Goal: Task Accomplishment & Management: Manage account settings

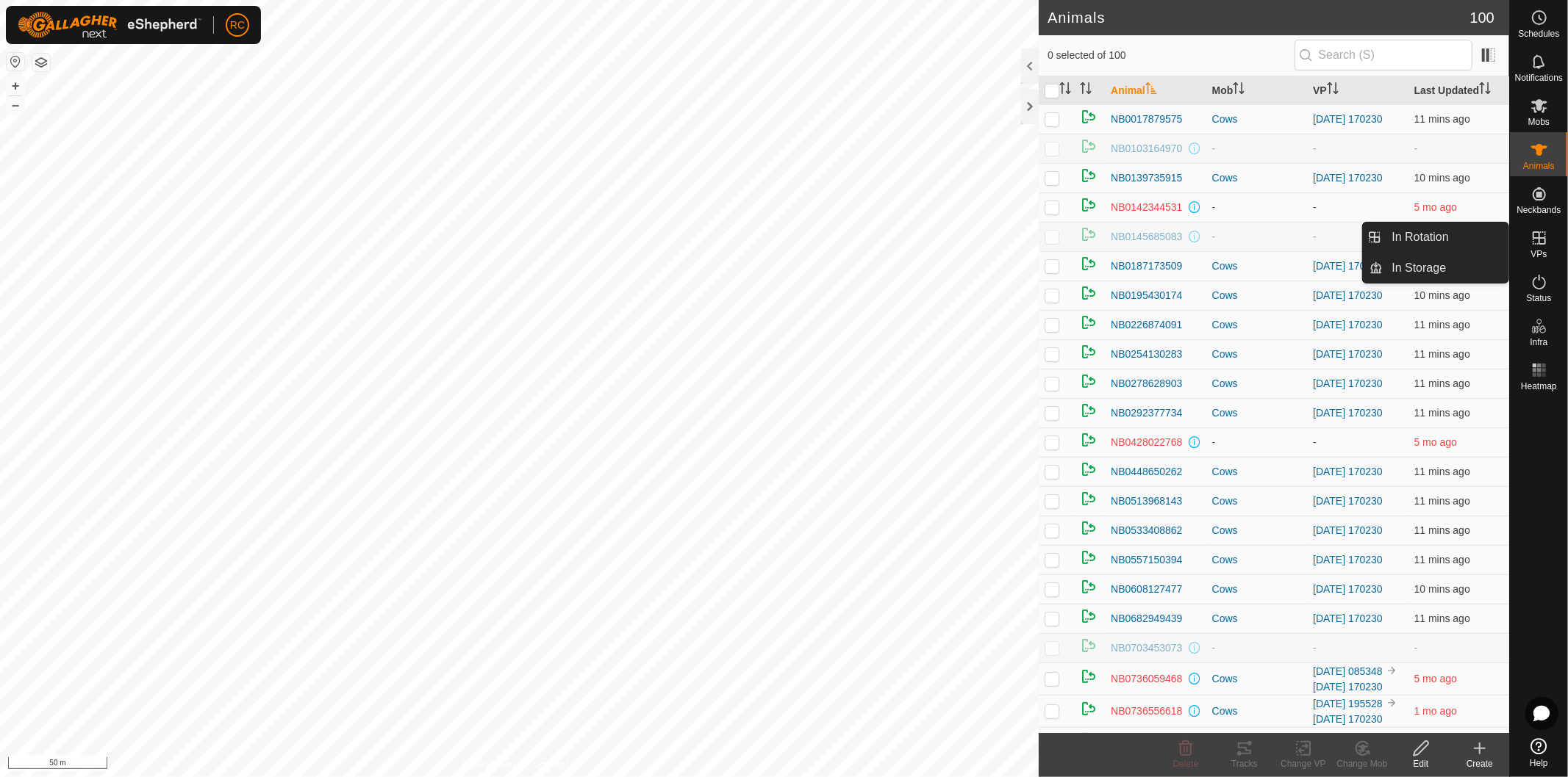
click at [1540, 243] on icon at bounding box center [1539, 238] width 13 height 13
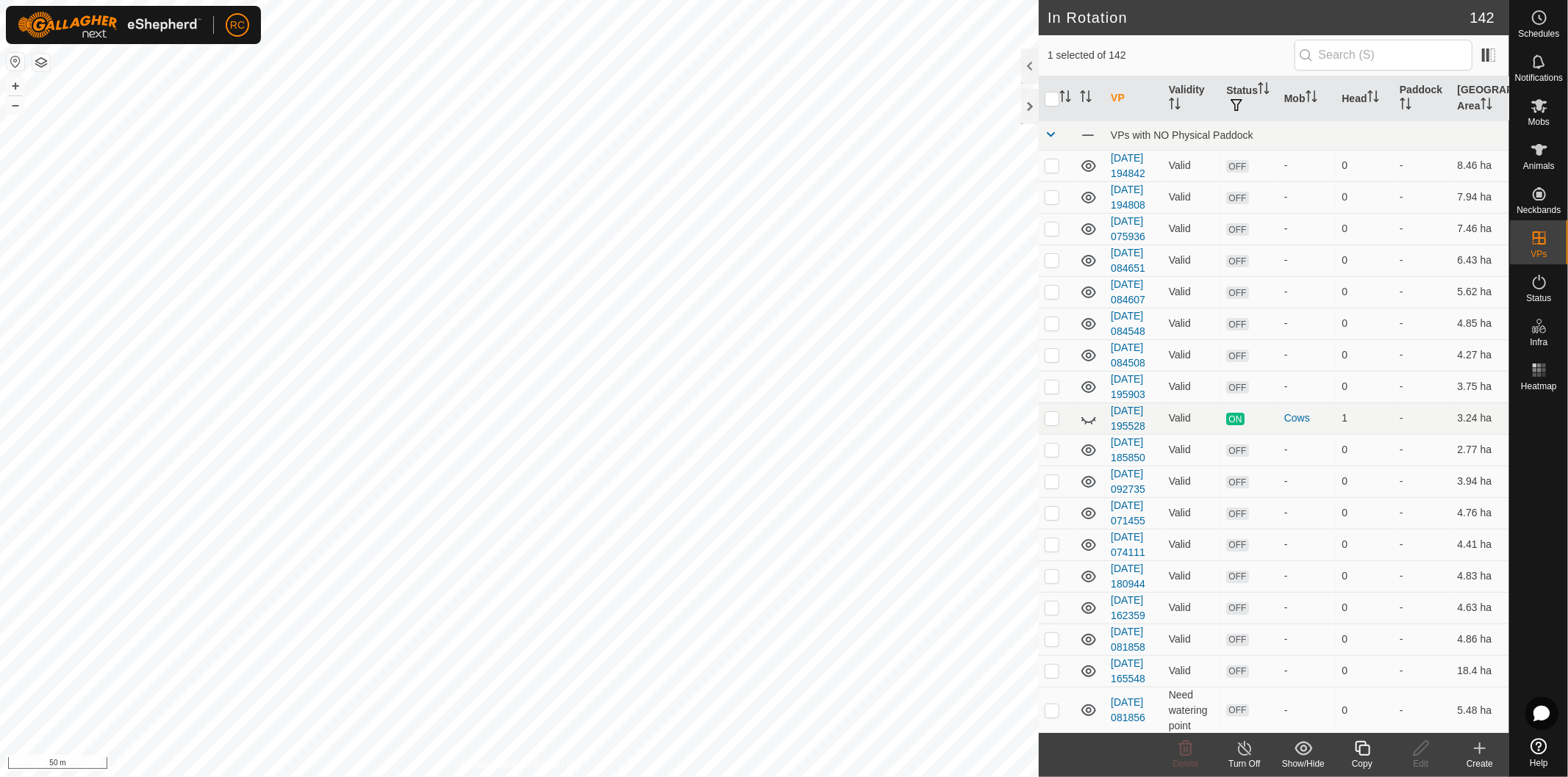
click at [1360, 752] on icon at bounding box center [1362, 749] width 15 height 15
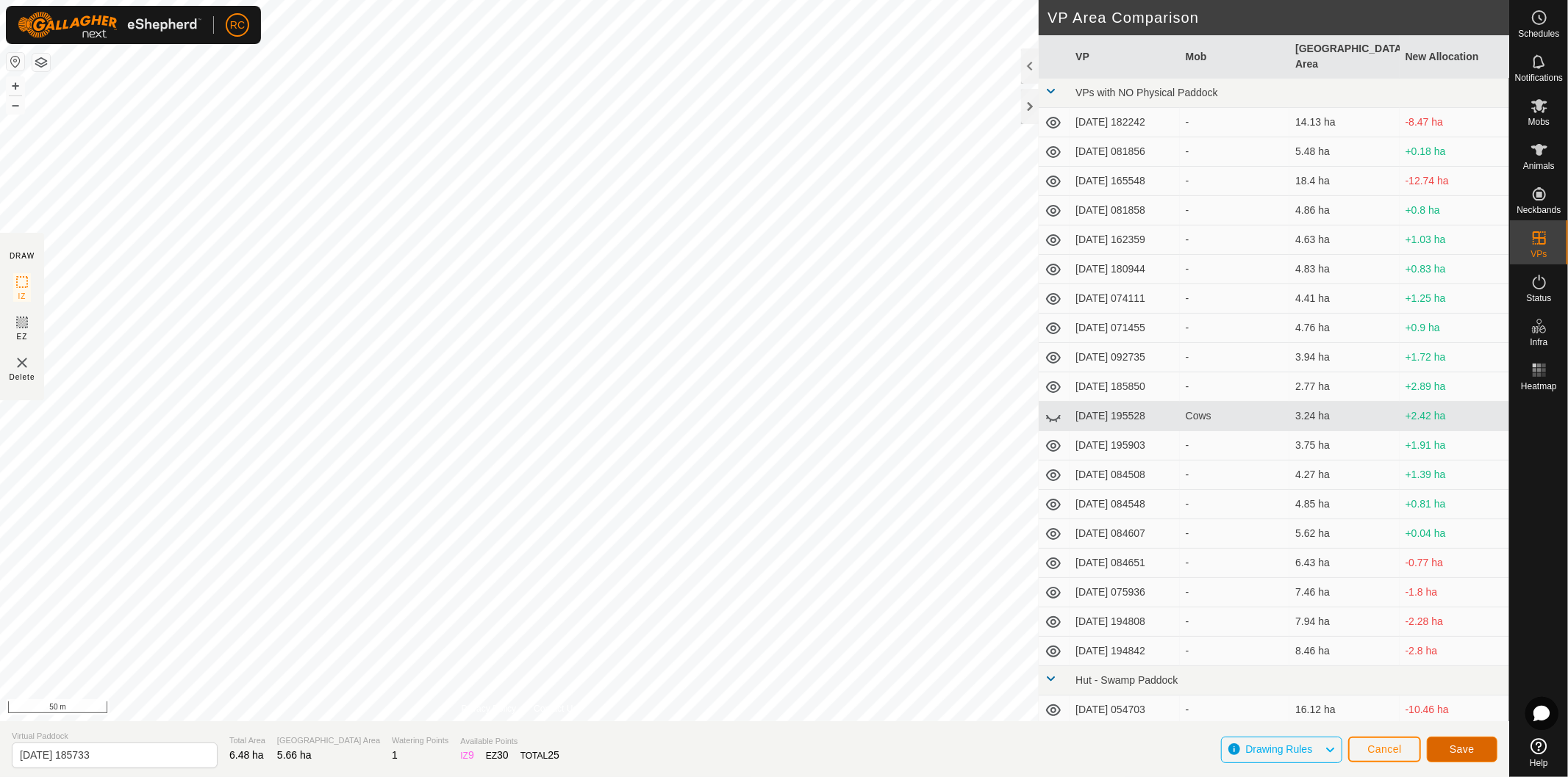
click at [1454, 745] on span "Save" at bounding box center [1462, 749] width 25 height 11
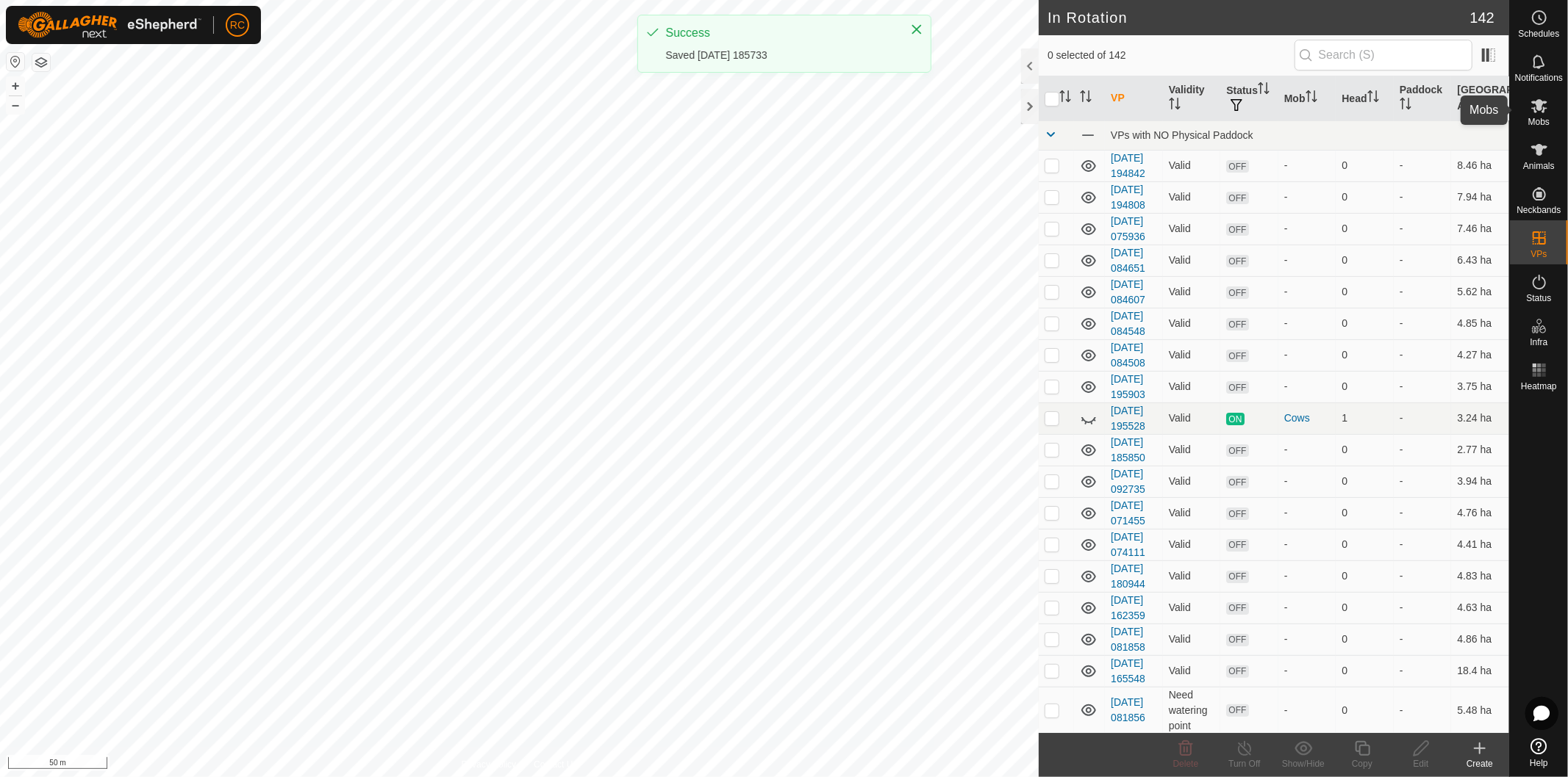
click at [1545, 114] on icon at bounding box center [1539, 106] width 18 height 18
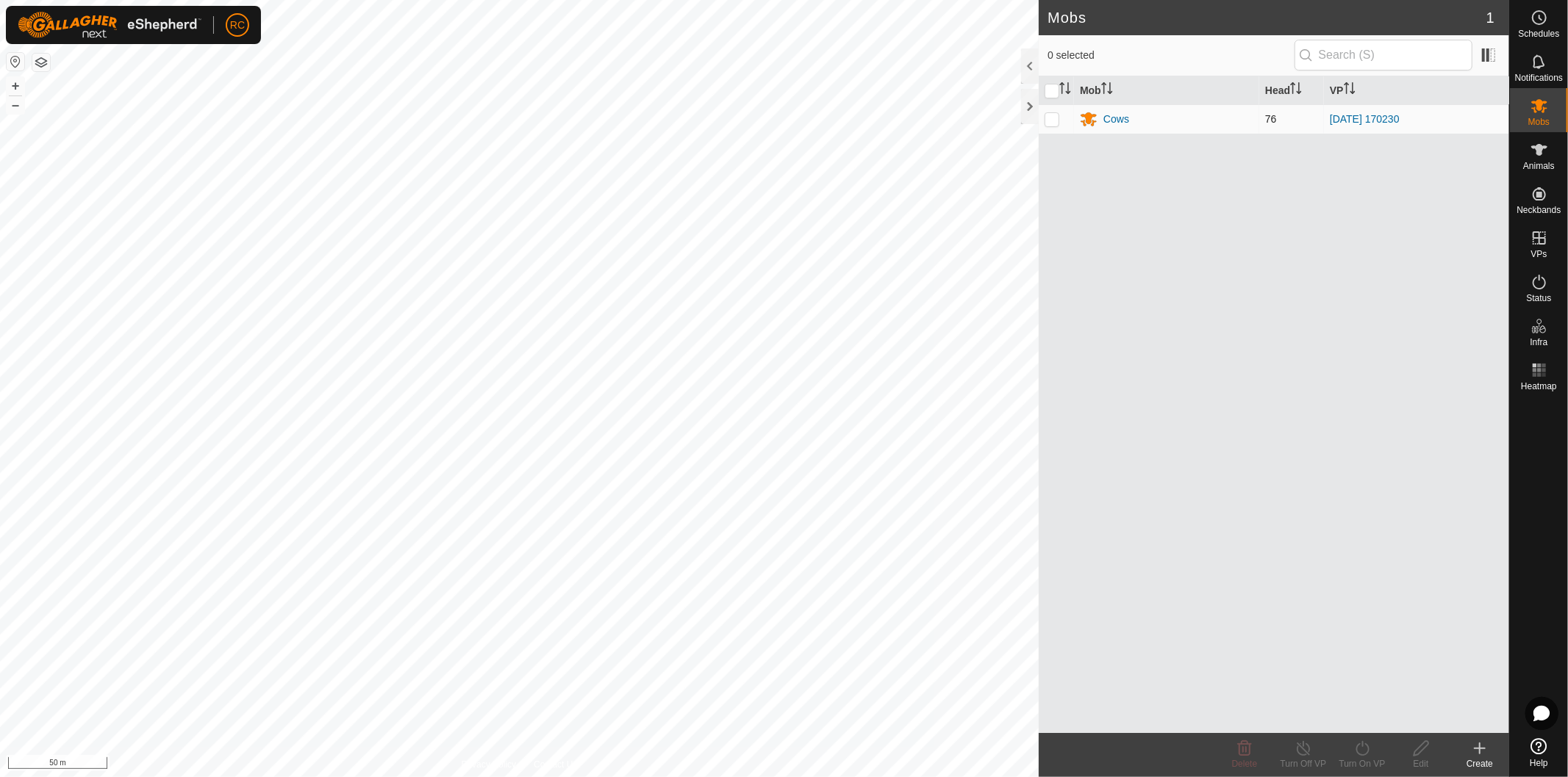
click at [1051, 120] on p-checkbox at bounding box center [1052, 119] width 15 height 11
checkbox input "true"
click at [1364, 759] on div "Turn On VP" at bounding box center [1362, 764] width 59 height 13
click at [1367, 685] on link "Later" at bounding box center [1406, 685] width 145 height 29
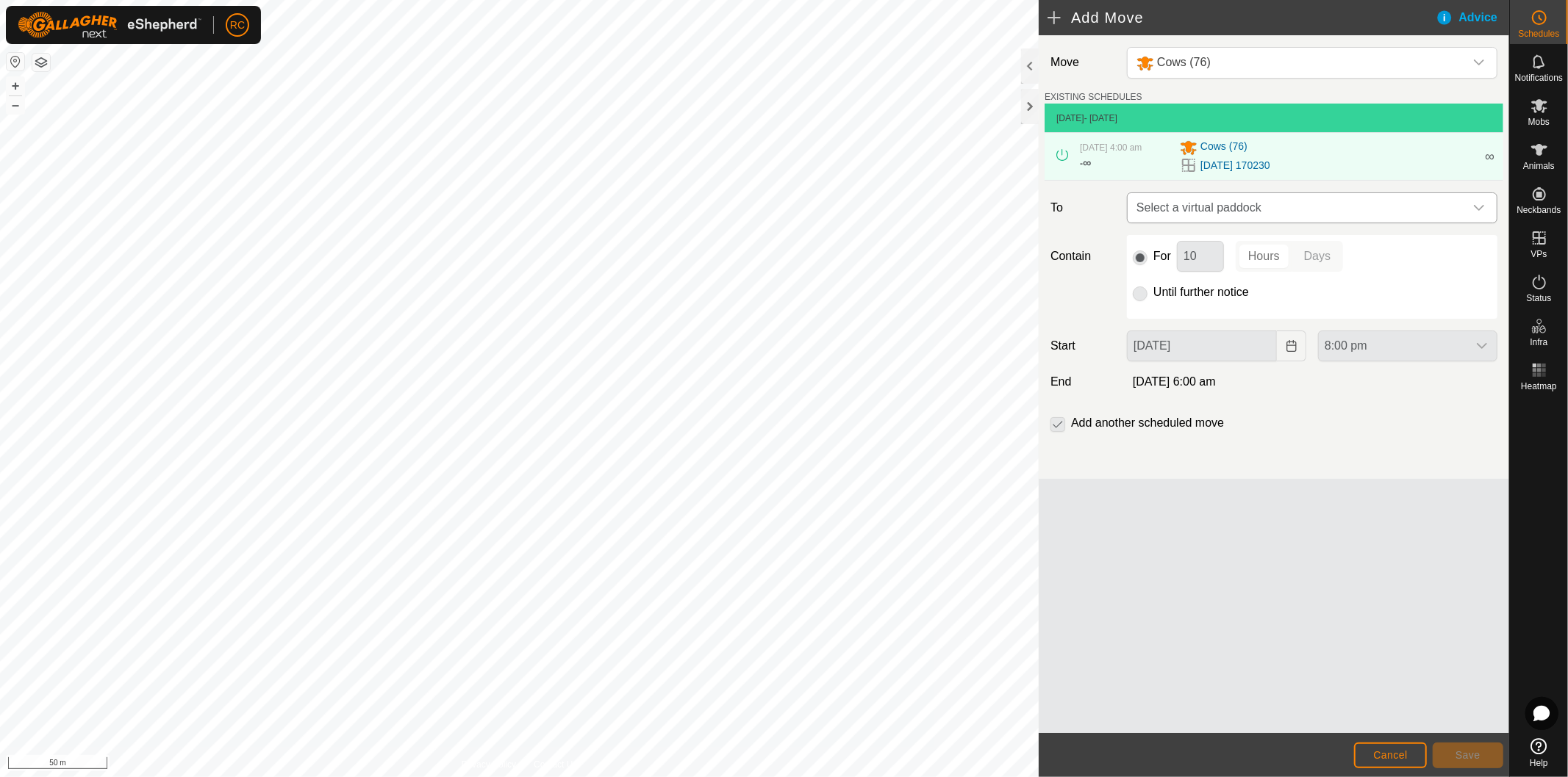
click at [1309, 202] on span "Select a virtual paddock" at bounding box center [1297, 208] width 334 height 29
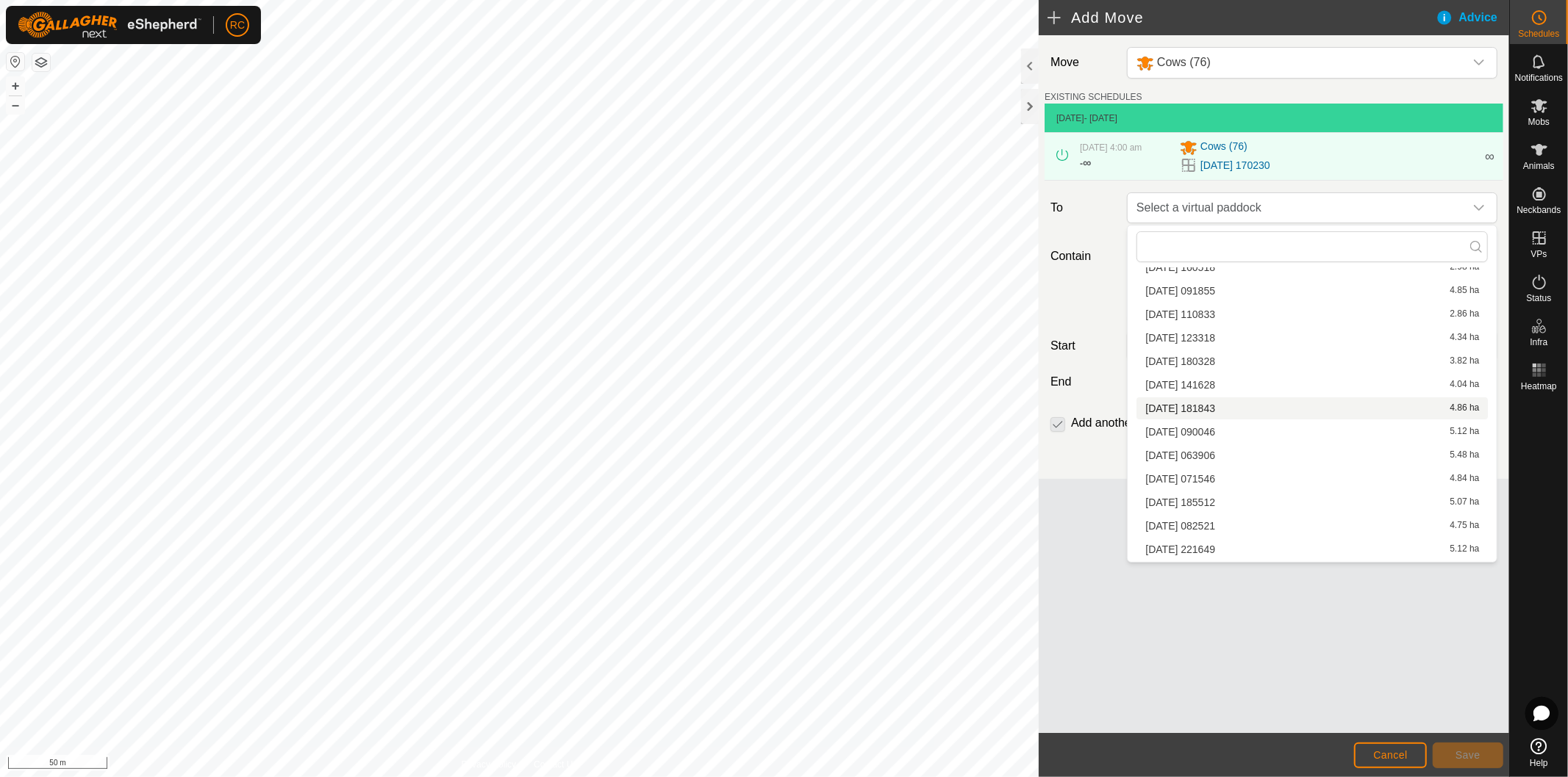
scroll to position [395, 0]
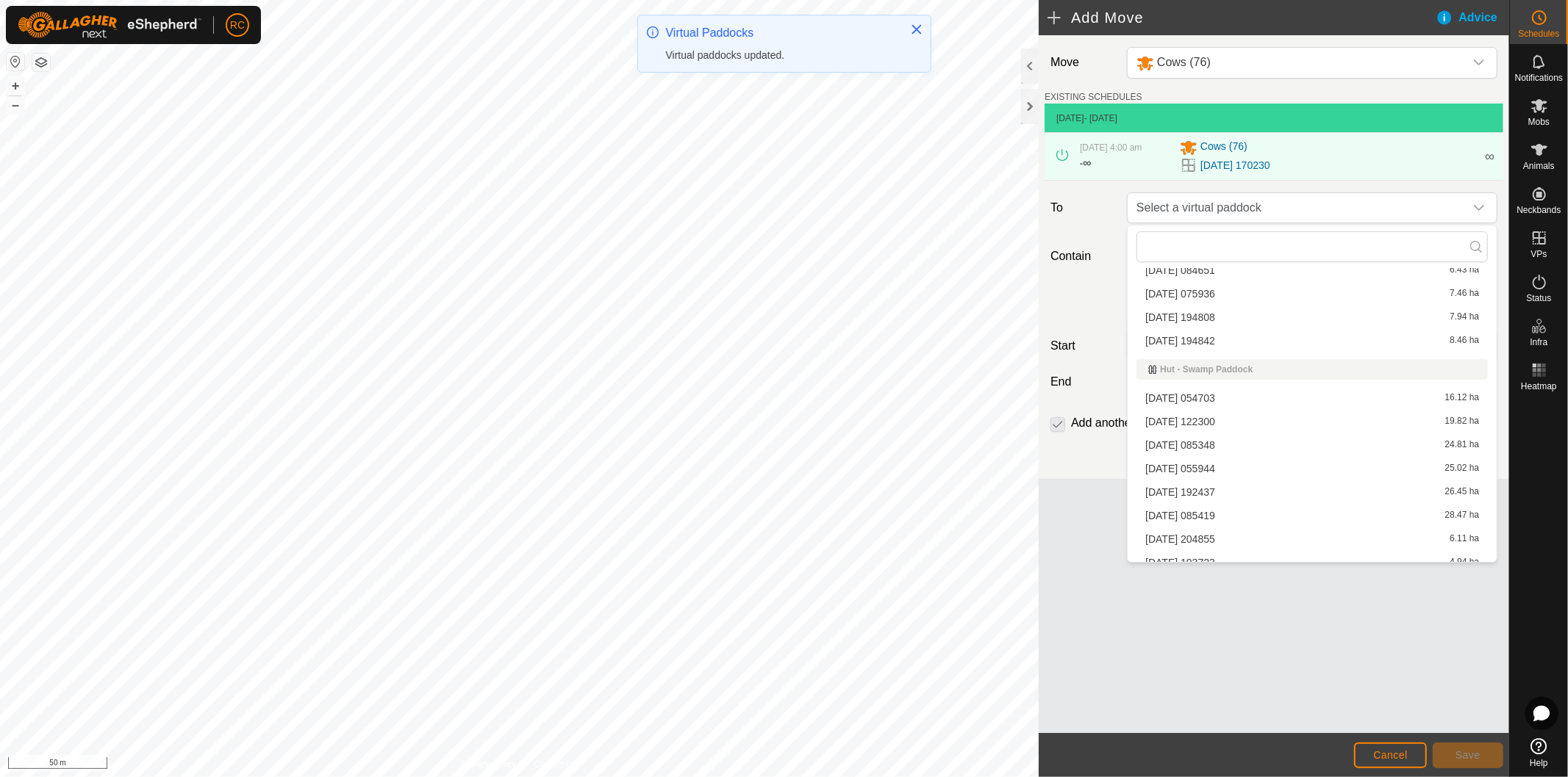
click at [1257, 548] on li "[DATE] 204855 6.11 ha" at bounding box center [1312, 539] width 351 height 22
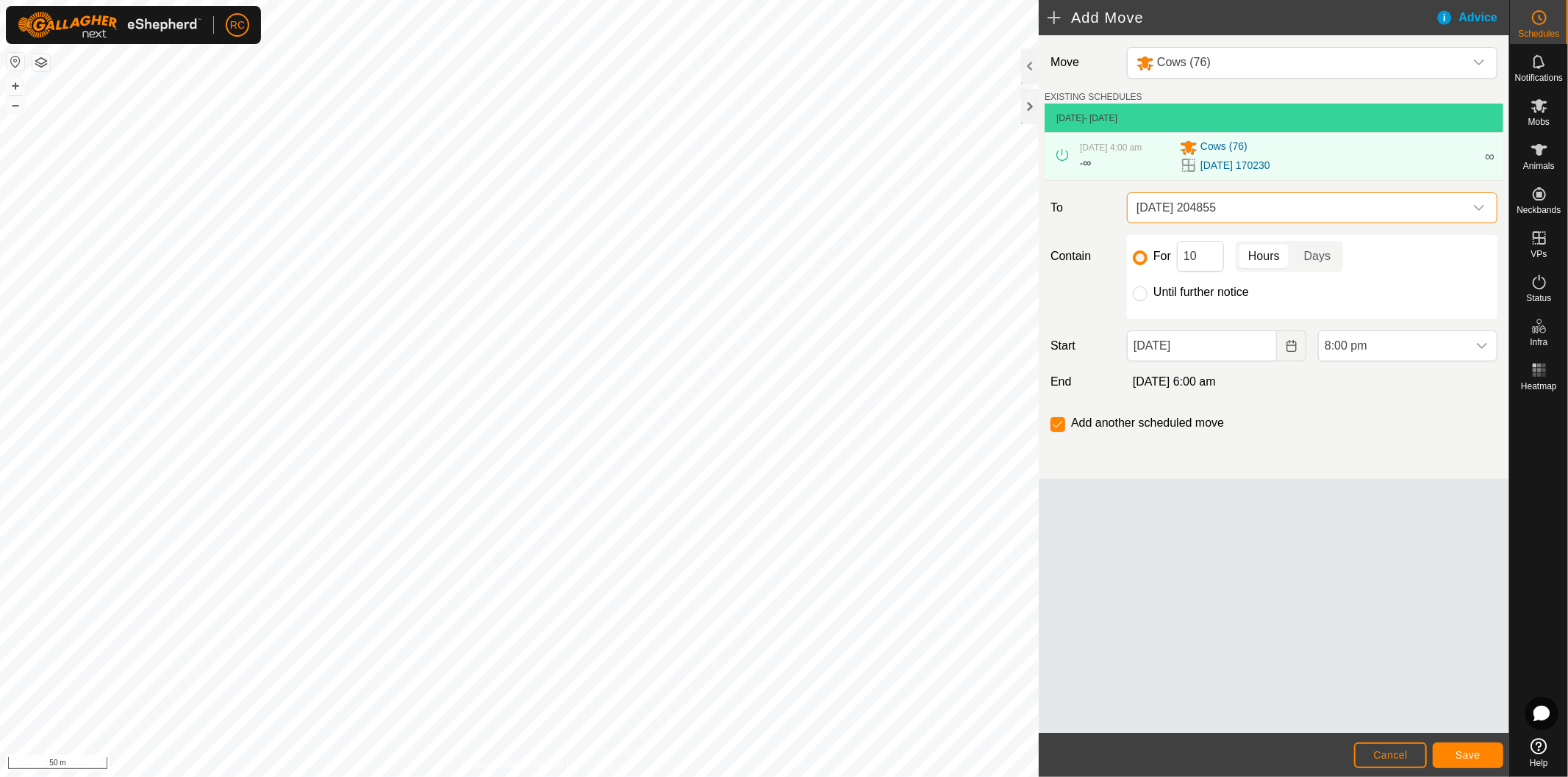
click at [1130, 291] on div "For 10 Hours Days Until further notice" at bounding box center [1312, 276] width 371 height 84
click at [1137, 297] on input "Until further notice" at bounding box center [1140, 294] width 15 height 15
radio input "true"
checkbox input "false"
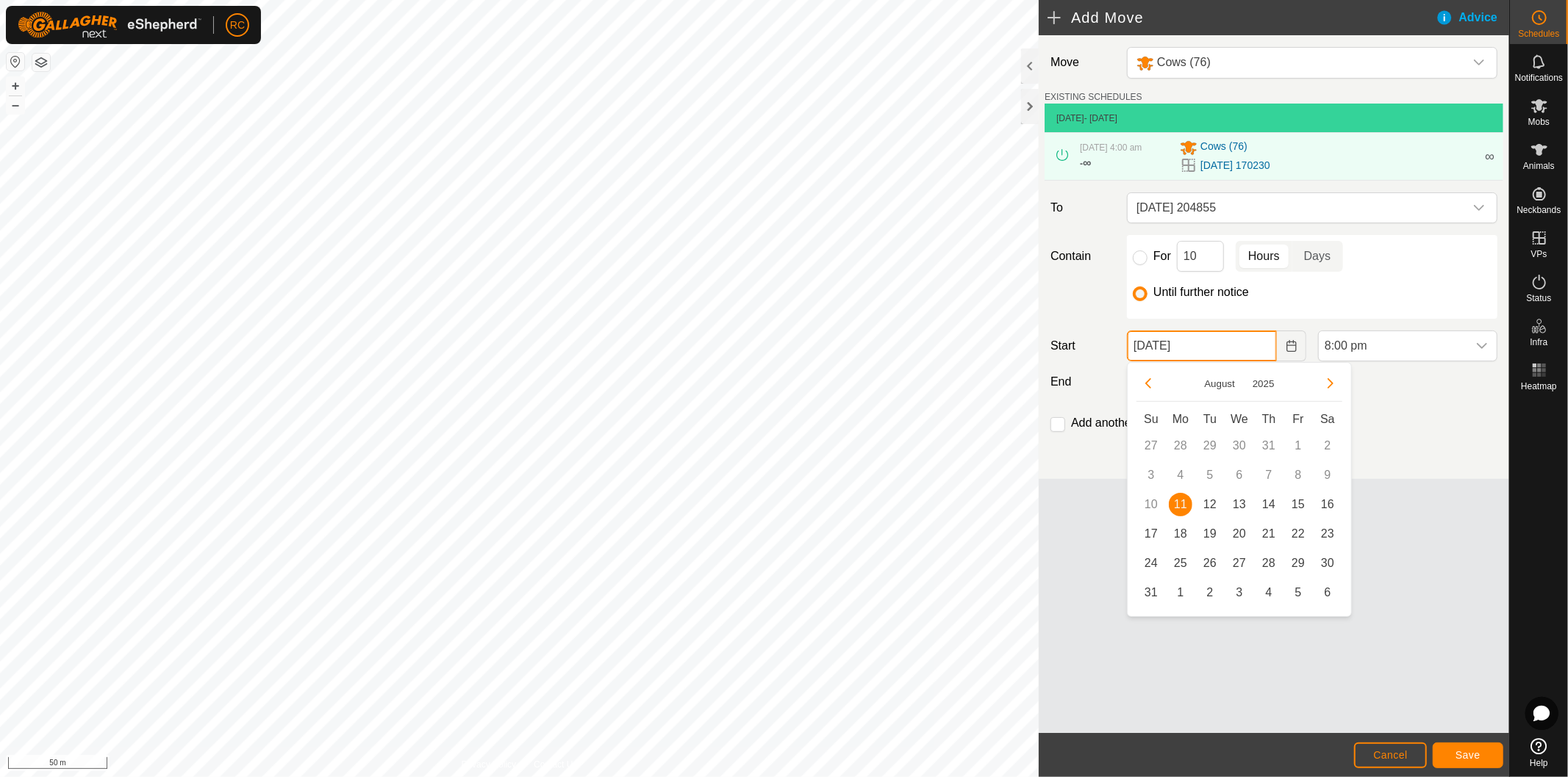
click at [1178, 346] on input "[DATE]" at bounding box center [1202, 346] width 150 height 31
click at [1216, 503] on span "12" at bounding box center [1210, 504] width 24 height 24
type input "[DATE]"
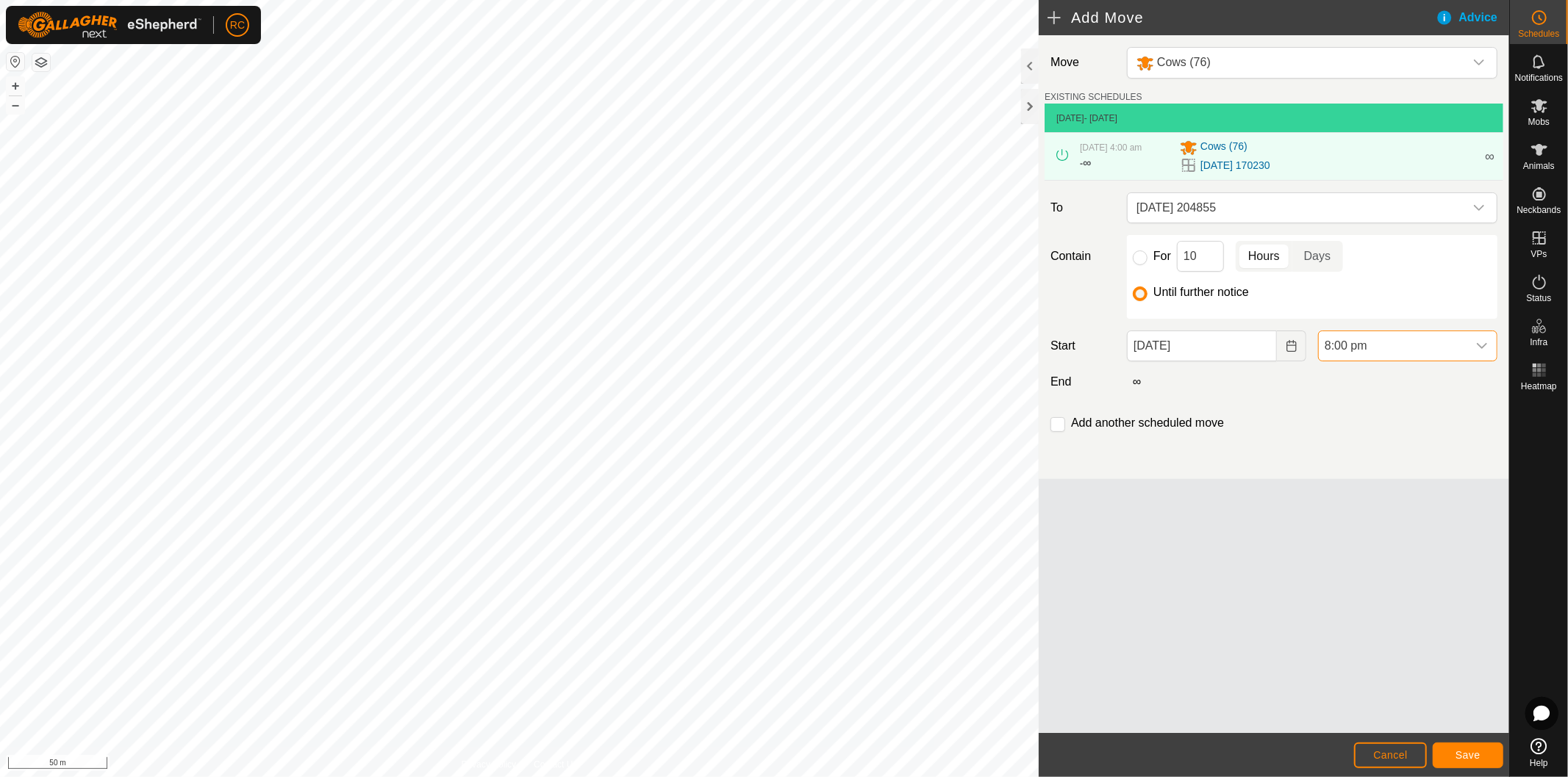
click at [1428, 346] on span "8:00 pm" at bounding box center [1393, 346] width 149 height 29
click at [1378, 413] on li "4:00 am" at bounding box center [1408, 414] width 178 height 29
click at [1433, 339] on span "4:00 am" at bounding box center [1393, 346] width 149 height 29
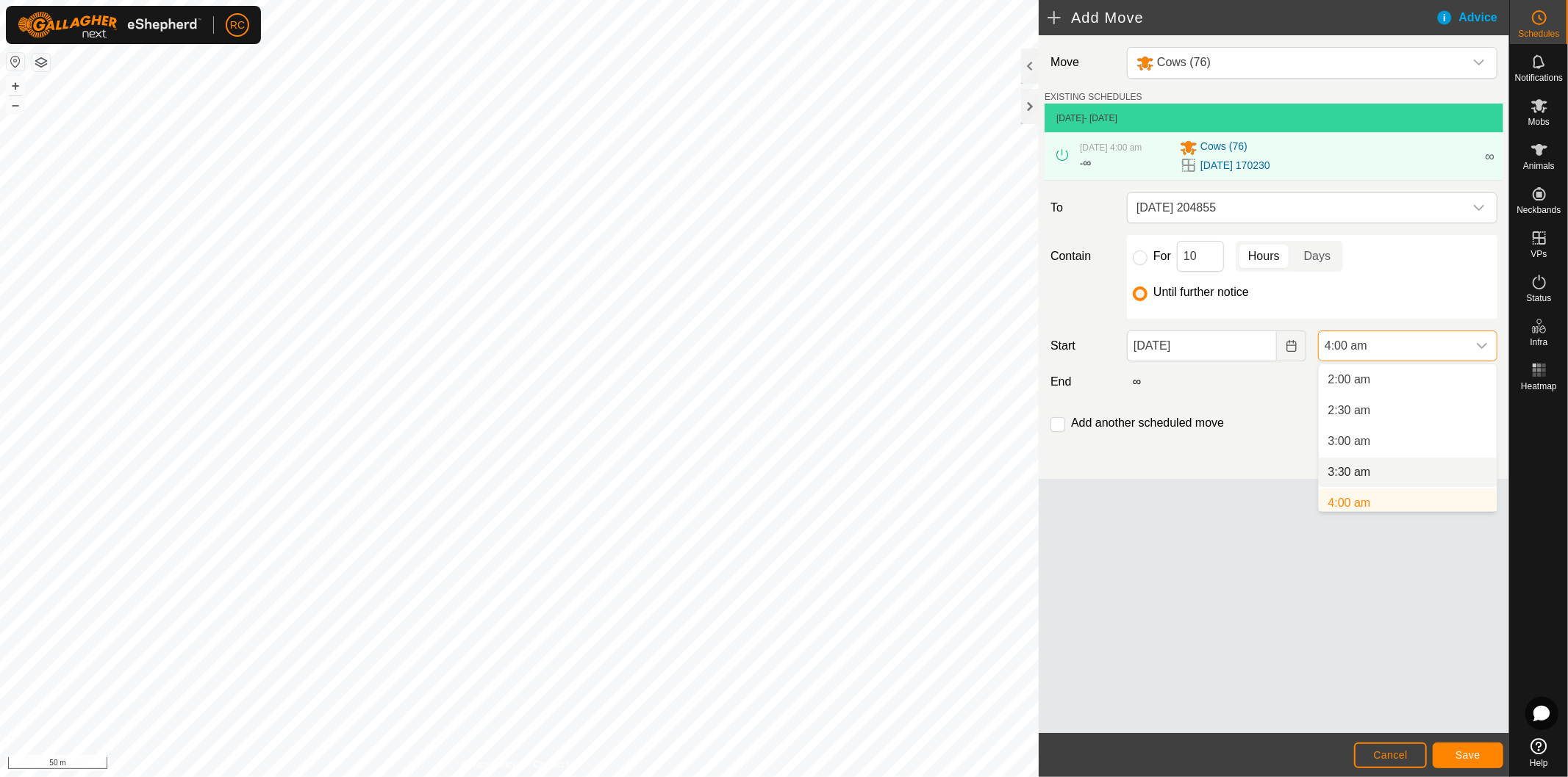
scroll to position [204, 0]
click at [1370, 414] on li "4:00 am" at bounding box center [1408, 421] width 178 height 29
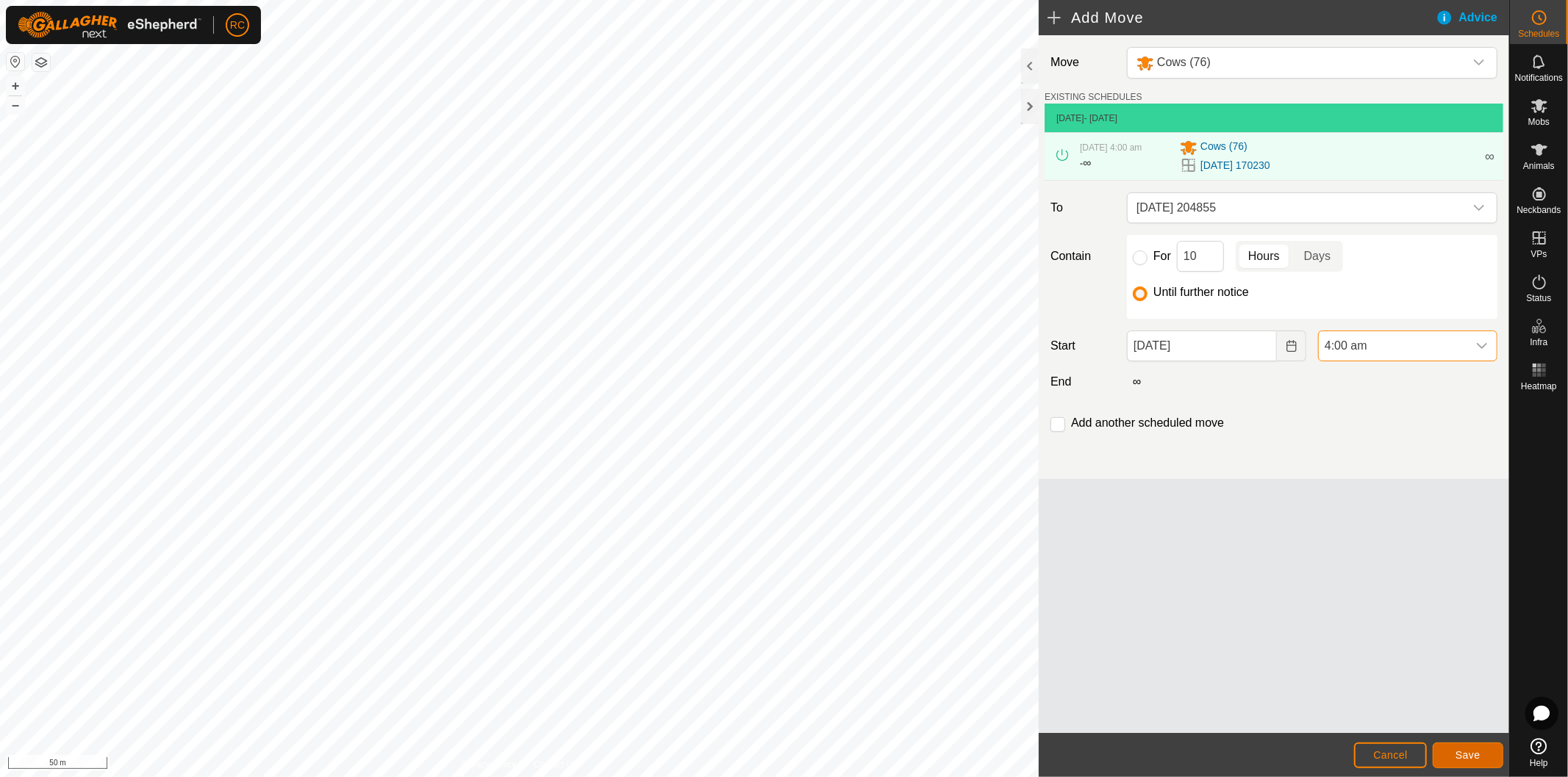
click at [1479, 753] on span "Save" at bounding box center [1468, 755] width 25 height 11
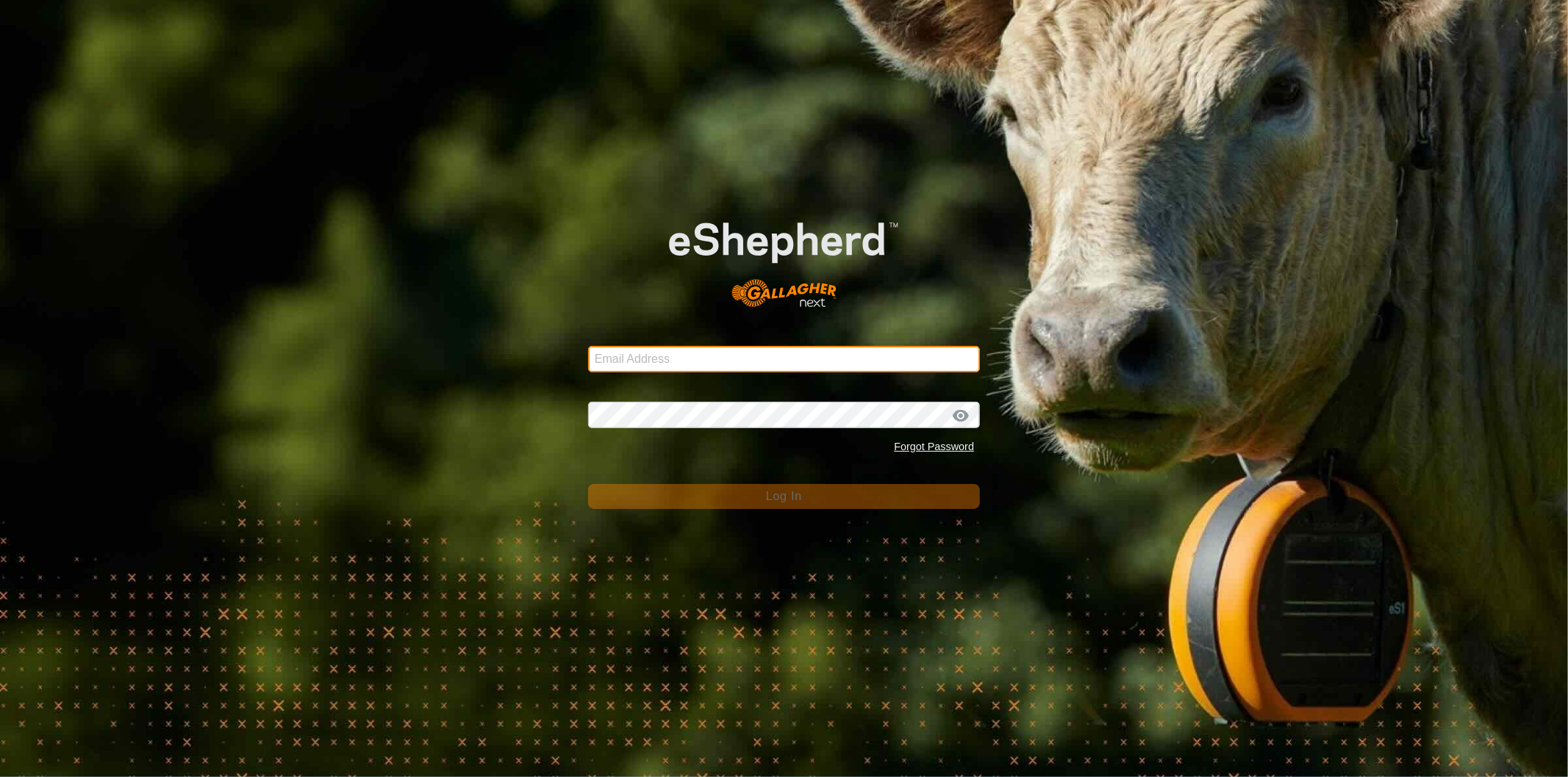
type input "[EMAIL_ADDRESS][DOMAIN_NAME]"
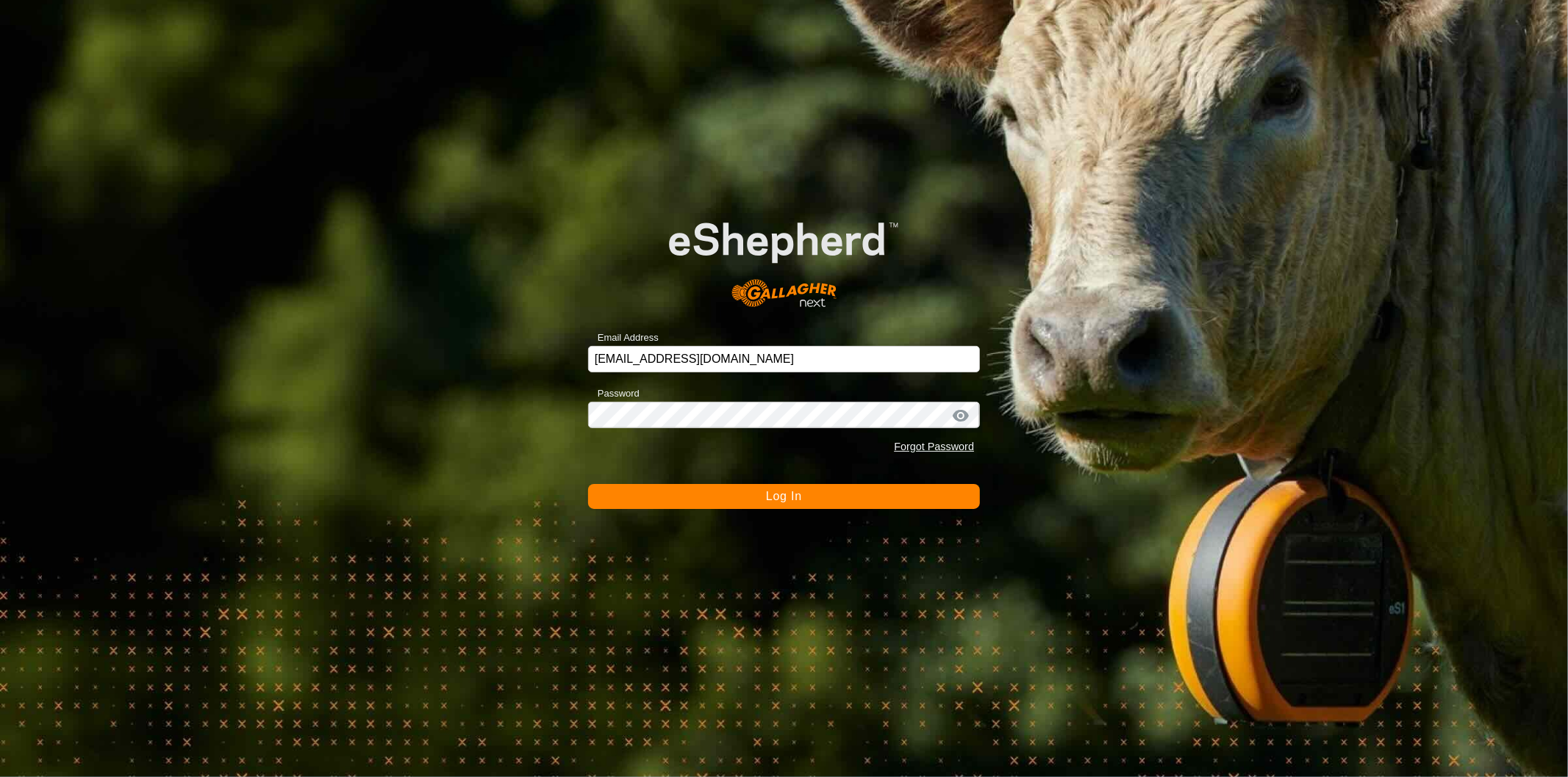
click at [803, 495] on button "Log In" at bounding box center [784, 496] width 392 height 25
